Goal: Contribute content

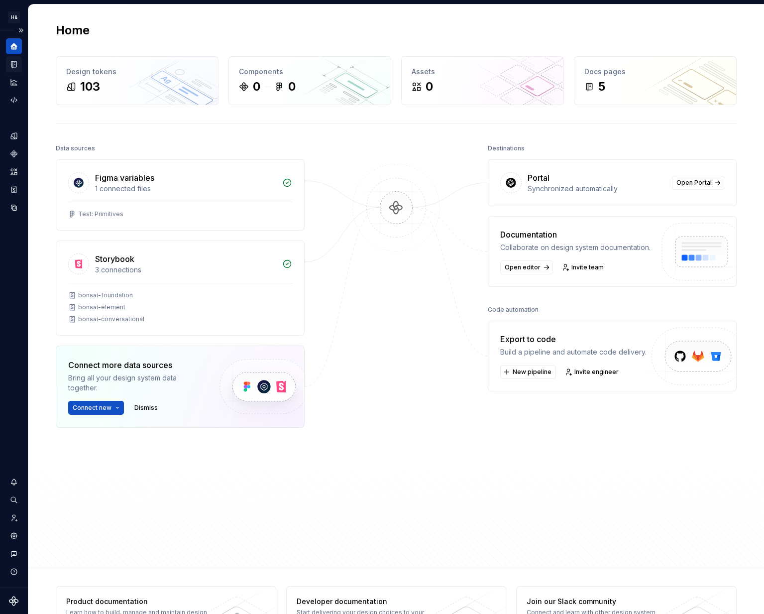
click at [18, 64] on icon "Documentation" at bounding box center [13, 64] width 9 height 9
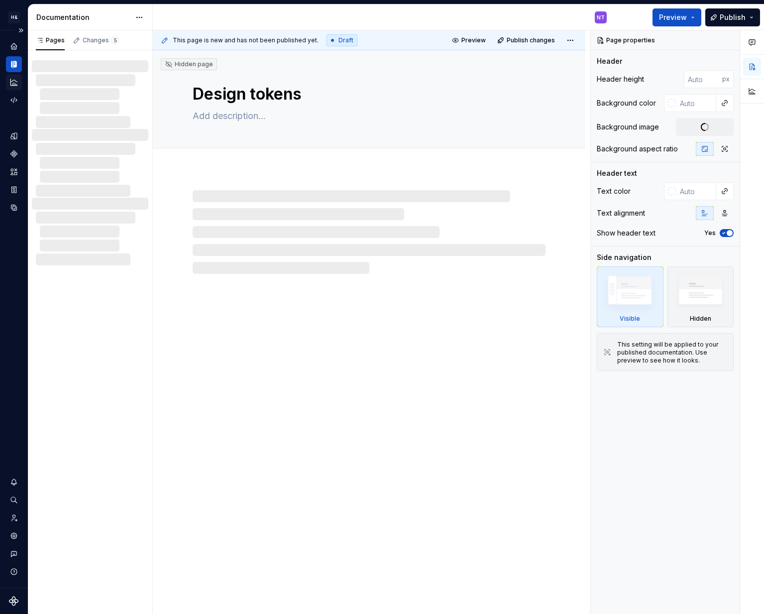
click at [16, 81] on icon "Analytics" at bounding box center [13, 82] width 9 height 9
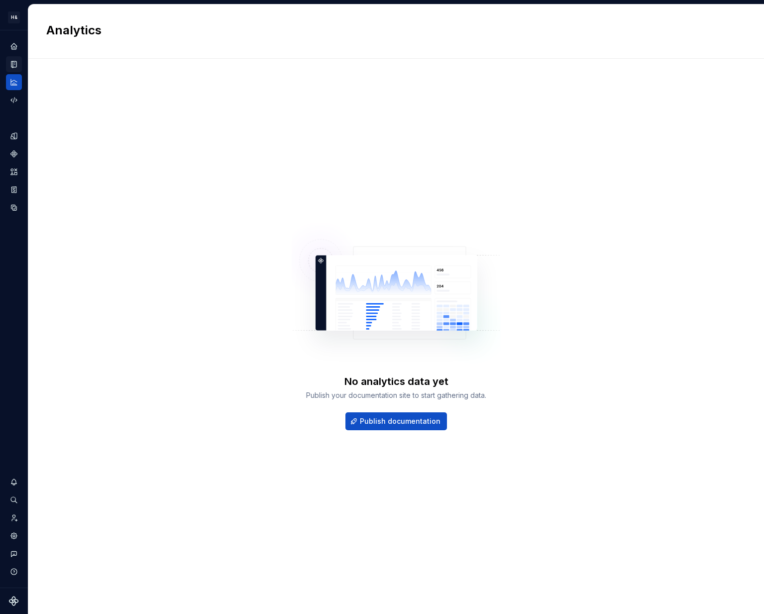
click at [14, 65] on icon "Documentation" at bounding box center [15, 64] width 4 height 5
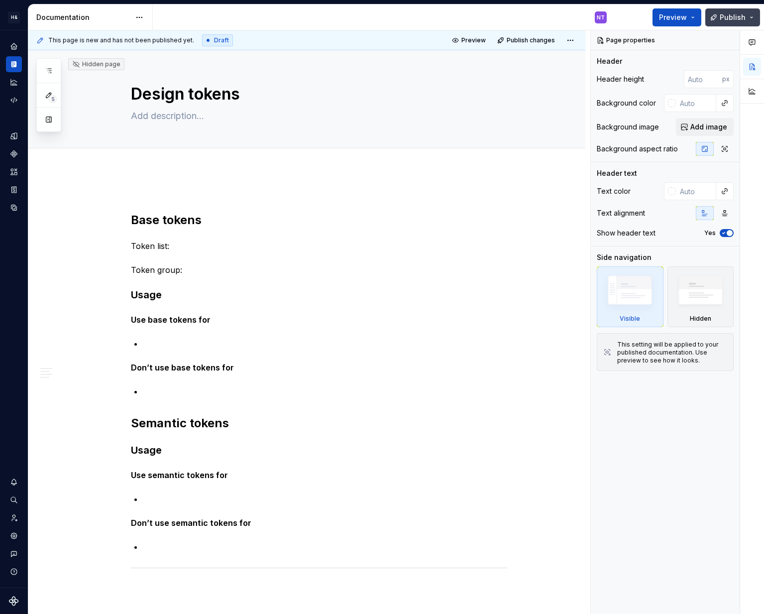
click at [756, 20] on button "Publish" at bounding box center [733, 17] width 55 height 18
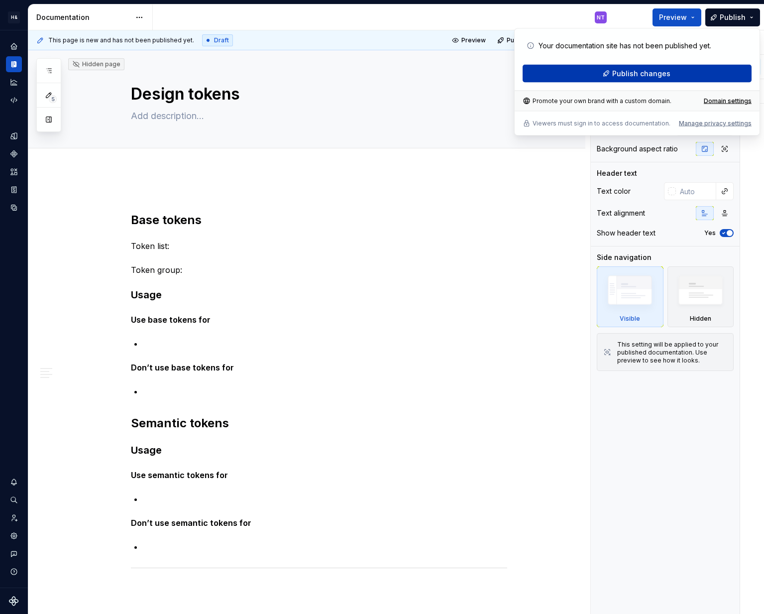
click at [673, 72] on button "Publish changes" at bounding box center [637, 74] width 229 height 18
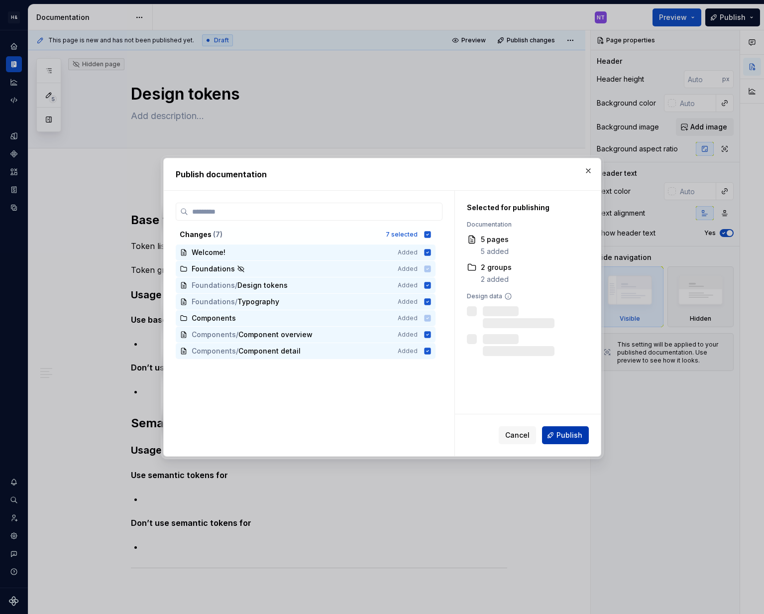
click at [562, 437] on span "Publish" at bounding box center [570, 435] width 26 height 10
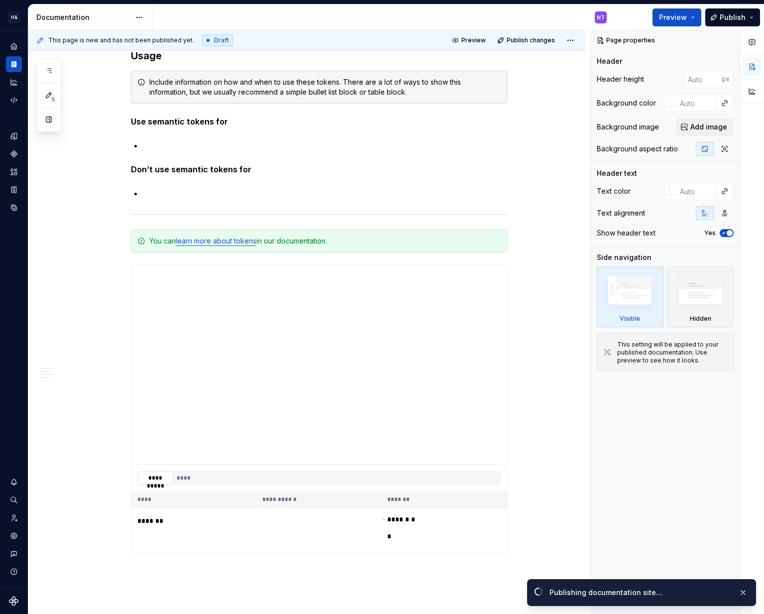
scroll to position [960, 0]
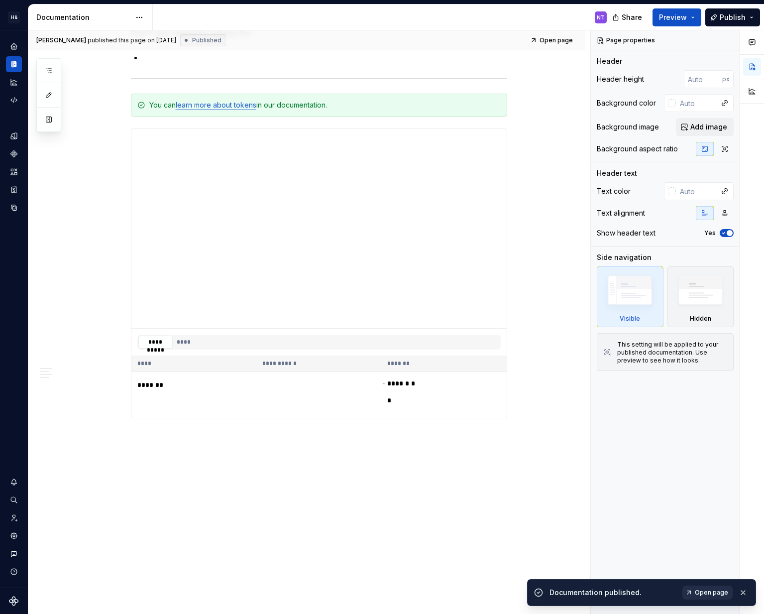
click at [709, 595] on span "Open page" at bounding box center [711, 593] width 33 height 8
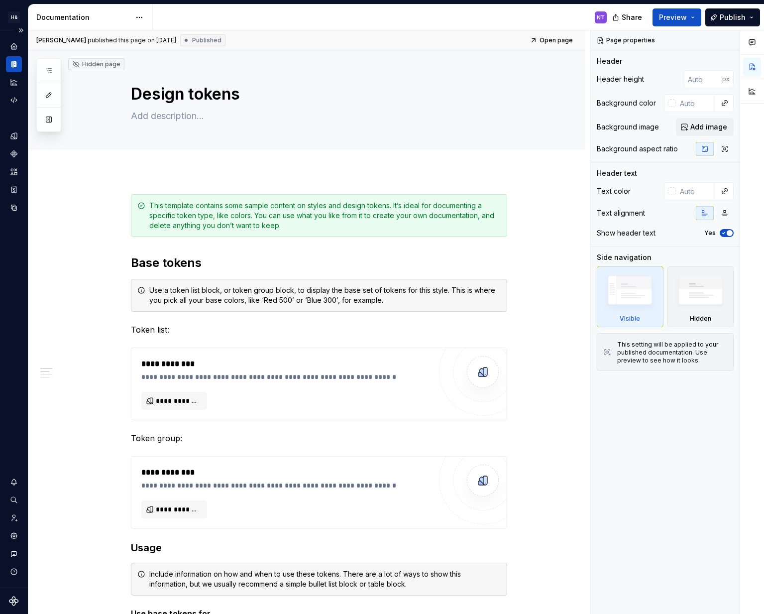
type textarea "*"
